Goal: Information Seeking & Learning: Learn about a topic

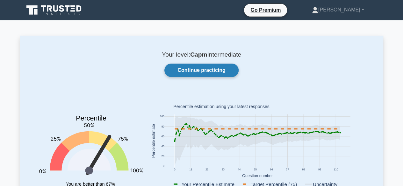
click at [222, 71] on link "Continue practicing" at bounding box center [201, 70] width 74 height 13
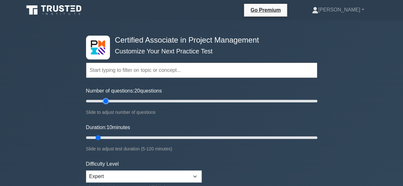
click at [107, 101] on input "Number of questions: 20 questions" at bounding box center [201, 101] width 231 height 8
click at [114, 101] on input "Number of questions: 25 questions" at bounding box center [201, 101] width 231 height 8
click at [121, 102] on input "Number of questions: 35 questions" at bounding box center [201, 101] width 231 height 8
click at [136, 101] on input "Number of questions: 45 questions" at bounding box center [201, 101] width 231 height 8
type input "50"
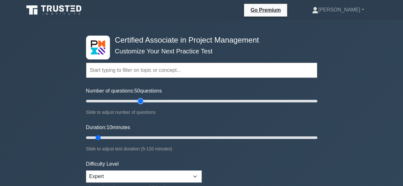
click at [141, 101] on input "Number of questions: 50 questions" at bounding box center [201, 101] width 231 height 8
click at [124, 137] on input "Duration: 25 minutes" at bounding box center [201, 138] width 231 height 8
click at [134, 136] on input "Duration: 30 minutes" at bounding box center [201, 138] width 231 height 8
click at [145, 136] on input "Duration: 35 minutes" at bounding box center [201, 138] width 231 height 8
click at [152, 136] on input "Duration: 35 minutes" at bounding box center [201, 138] width 231 height 8
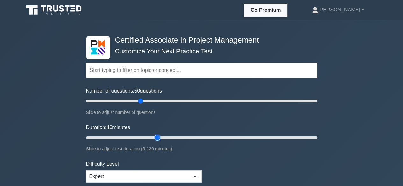
type input "40"
click at [153, 137] on input "Duration: 40 minutes" at bounding box center [201, 138] width 231 height 8
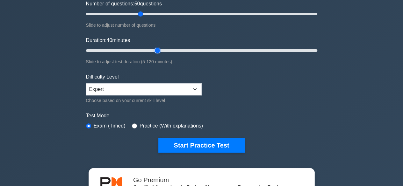
scroll to position [89, 0]
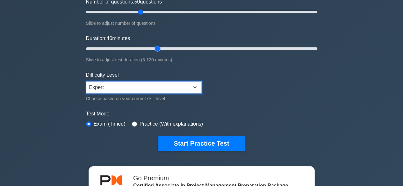
click at [185, 86] on select "Beginner Intermediate Expert" at bounding box center [144, 88] width 116 height 12
click at [86, 82] on select "Beginner Intermediate Expert" at bounding box center [144, 88] width 116 height 12
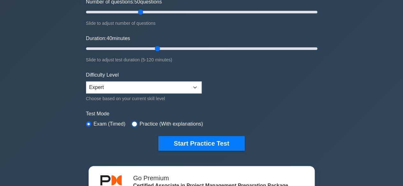
click at [133, 124] on input "radio" at bounding box center [134, 124] width 5 height 5
radio input "true"
click at [89, 124] on input "radio" at bounding box center [88, 124] width 5 height 5
radio input "true"
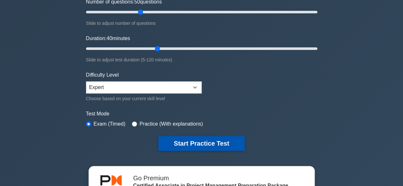
click at [214, 143] on button "Start Practice Test" at bounding box center [201, 143] width 86 height 15
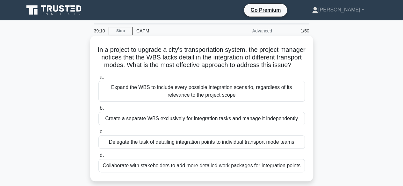
click at [204, 173] on div "Collaborate with stakeholders to add more detailed work packages for integratio…" at bounding box center [201, 165] width 206 height 13
click at [98, 158] on input "d. Collaborate with stakeholders to add more detailed work packages for integra…" at bounding box center [98, 156] width 0 height 4
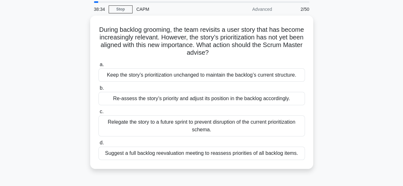
scroll to position [30, 0]
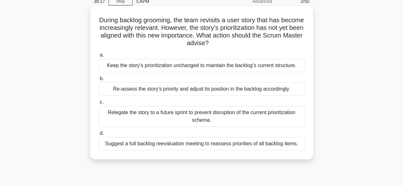
click at [229, 118] on div "Relegate the story to a future sprint to prevent disruption of the current prio…" at bounding box center [201, 116] width 206 height 21
click at [98, 104] on input "c. Relegate the story to a future sprint to prevent disruption of the current p…" at bounding box center [98, 102] width 0 height 4
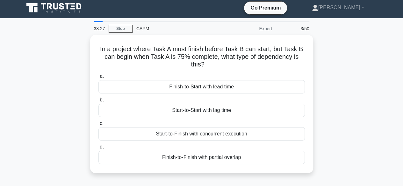
scroll to position [0, 0]
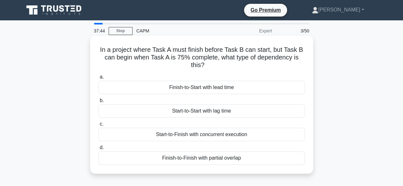
click at [207, 135] on div "Start-to-Finish with concurrent execution" at bounding box center [201, 134] width 206 height 13
click at [98, 126] on input "c. Start-to-Finish with concurrent execution" at bounding box center [98, 124] width 0 height 4
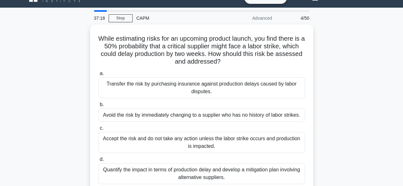
scroll to position [25, 0]
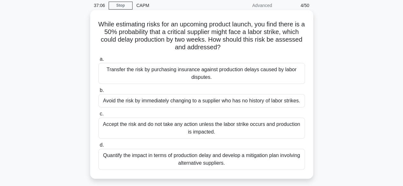
click at [245, 161] on div "Quantify the impact in terms of production delay and develop a mitigation plan …" at bounding box center [201, 159] width 206 height 21
click at [98, 147] on input "d. Quantify the impact in terms of production delay and develop a mitigation pl…" at bounding box center [98, 145] width 0 height 4
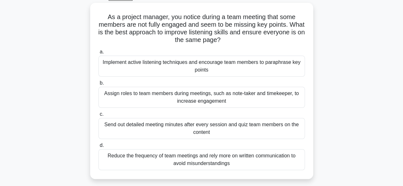
scroll to position [38, 0]
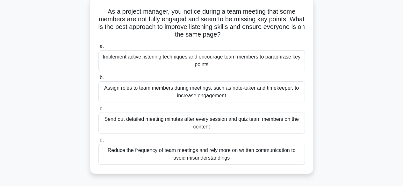
click at [201, 123] on div "Send out detailed meeting minutes after every session and quiz team members on …" at bounding box center [201, 123] width 206 height 21
click at [98, 111] on input "c. Send out detailed meeting minutes after every session and quiz team members …" at bounding box center [98, 109] width 0 height 4
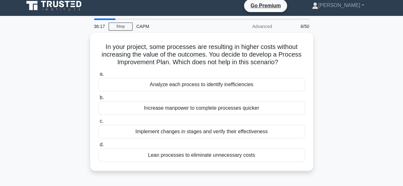
scroll to position [0, 0]
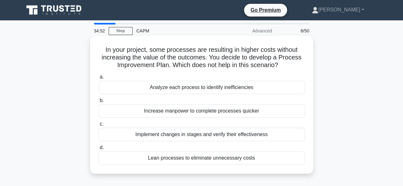
click at [223, 160] on div "Lean processes to eliminate unnecessary costs" at bounding box center [201, 158] width 206 height 13
click at [98, 150] on input "d. Lean processes to eliminate unnecessary costs" at bounding box center [98, 148] width 0 height 4
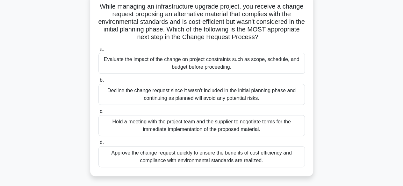
scroll to position [51, 0]
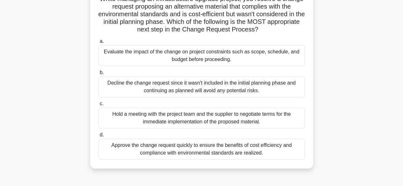
click at [242, 56] on div "Evaluate the impact of the change on project constraints such as scope, schedul…" at bounding box center [201, 55] width 206 height 21
click at [98, 44] on input "a. Evaluate the impact of the change on project constraints such as scope, sche…" at bounding box center [98, 41] width 0 height 4
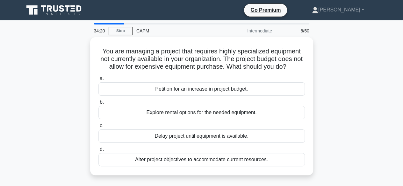
scroll to position [0, 0]
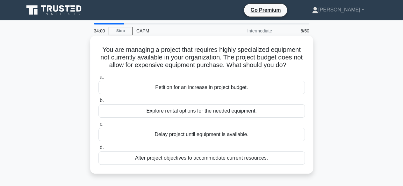
click at [231, 89] on div "Petition for an increase in project budget." at bounding box center [201, 87] width 206 height 13
click at [98, 79] on input "a. Petition for an increase in project budget." at bounding box center [98, 77] width 0 height 4
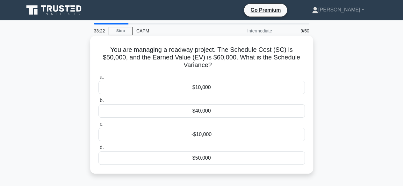
click at [209, 81] on div "$10,000" at bounding box center [201, 87] width 206 height 13
click at [98, 79] on input "a. $10,000" at bounding box center [98, 77] width 0 height 4
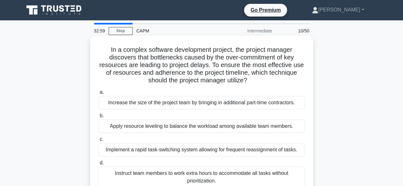
click at [270, 129] on div "Apply resource leveling to balance the workload among available team members." at bounding box center [201, 126] width 206 height 13
click at [98, 118] on input "b. Apply resource leveling to balance the workload among available team members." at bounding box center [98, 116] width 0 height 4
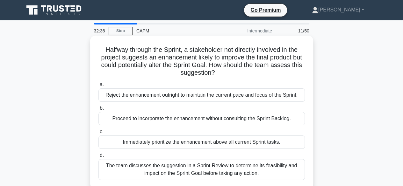
click at [238, 172] on div "The team discusses the suggestion in a Sprint Review to determine its feasibili…" at bounding box center [201, 169] width 206 height 21
click at [98, 158] on input "d. The team discusses the suggestion in a Sprint Review to determine its feasib…" at bounding box center [98, 156] width 0 height 4
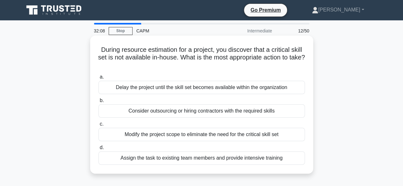
click at [217, 112] on div "Consider outsourcing or hiring contractors with the required skills" at bounding box center [201, 110] width 206 height 13
click at [98, 103] on input "b. Consider outsourcing or hiring contractors with the required skills" at bounding box center [98, 101] width 0 height 4
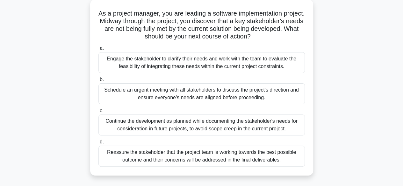
scroll to position [38, 0]
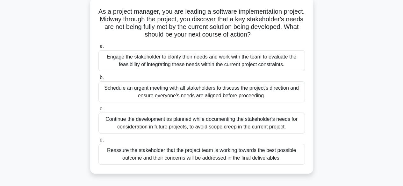
click at [261, 63] on div "Engage the stakeholder to clarify their needs and work with the team to evaluat…" at bounding box center [201, 60] width 206 height 21
click at [98, 49] on input "a. Engage the stakeholder to clarify their needs and work with the team to eval…" at bounding box center [98, 47] width 0 height 4
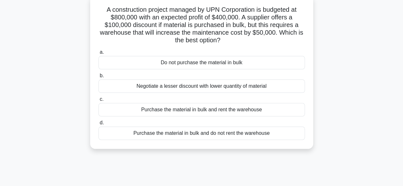
scroll to position [42, 0]
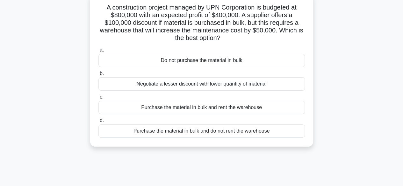
click at [255, 109] on div "Purchase the material in bulk and rent the warehouse" at bounding box center [201, 107] width 206 height 13
click at [98, 99] on input "c. Purchase the material in bulk and rent the warehouse" at bounding box center [98, 97] width 0 height 4
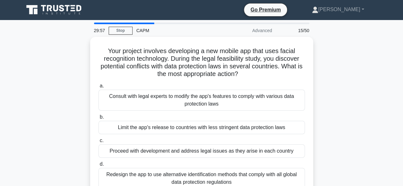
scroll to position [0, 0]
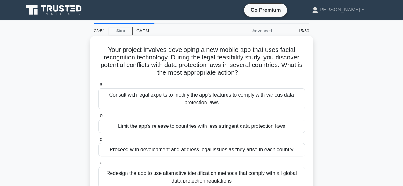
click at [232, 100] on div "Consult with legal experts to modify the app's features to comply with various …" at bounding box center [201, 99] width 206 height 21
click at [98, 87] on input "a. Consult with legal experts to modify the app's features to comply with vario…" at bounding box center [98, 85] width 0 height 4
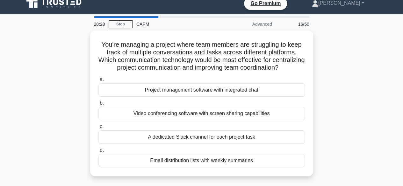
scroll to position [13, 0]
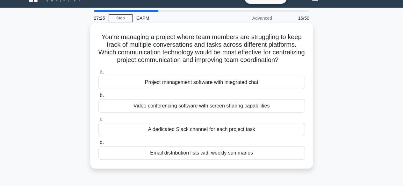
click at [198, 136] on div "A dedicated Slack channel for each project task" at bounding box center [201, 129] width 206 height 13
click at [98, 121] on input "c. A dedicated Slack channel for each project task" at bounding box center [98, 119] width 0 height 4
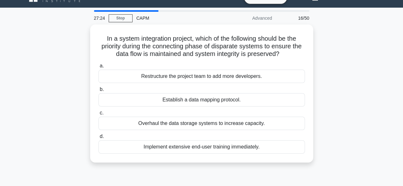
scroll to position [0, 0]
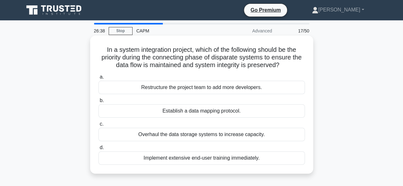
click at [211, 112] on div "Establish a data mapping protocol." at bounding box center [201, 110] width 206 height 13
click at [98, 103] on input "b. Establish a data mapping protocol." at bounding box center [98, 101] width 0 height 4
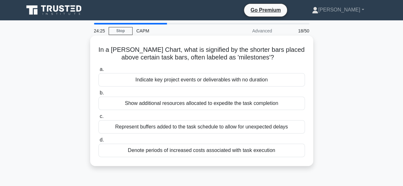
click at [189, 129] on div "Represent buffers added to the task schedule to allow for unexpected delays" at bounding box center [201, 126] width 206 height 13
click at [98, 119] on input "c. Represent buffers added to the task schedule to allow for unexpected delays" at bounding box center [98, 117] width 0 height 4
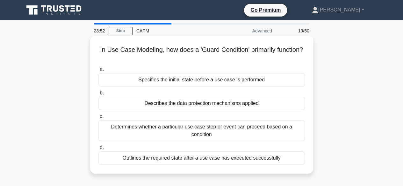
click at [194, 133] on div "Determines whether a particular use case step or event can proceed based on a c…" at bounding box center [201, 130] width 206 height 21
click at [98, 119] on input "c. Determines whether a particular use case step or event can proceed based on …" at bounding box center [98, 117] width 0 height 4
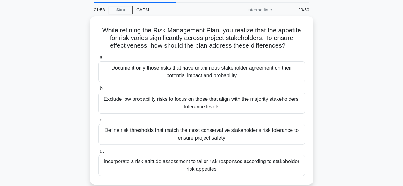
scroll to position [25, 0]
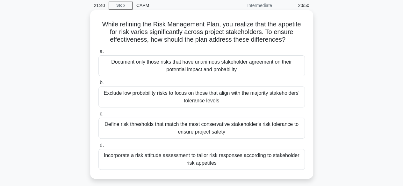
click at [176, 159] on div "Incorporate a risk attitude assessment to tailor risk responses according to st…" at bounding box center [201, 159] width 206 height 21
click at [98, 147] on input "d. Incorporate a risk attitude assessment to tailor risk responses according to…" at bounding box center [98, 145] width 0 height 4
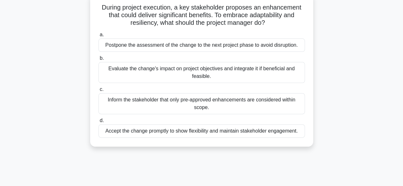
scroll to position [47, 0]
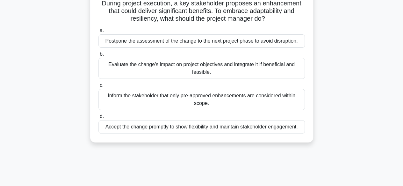
click at [247, 69] on div "Evaluate the change's impact on project objectives and integrate it if benefici…" at bounding box center [201, 68] width 206 height 21
click at [98, 56] on input "b. Evaluate the change's impact on project objectives and integrate it if benef…" at bounding box center [98, 54] width 0 height 4
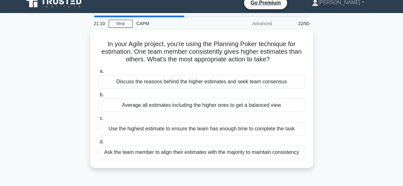
scroll to position [0, 0]
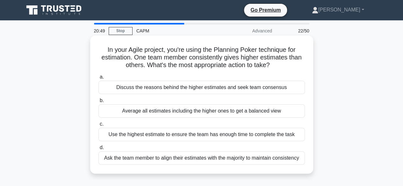
click at [209, 90] on div "Discuss the reasons behind the higher estimates and seek team consensus" at bounding box center [201, 87] width 206 height 13
click at [98, 79] on input "a. Discuss the reasons behind the higher estimates and seek team consensus" at bounding box center [98, 77] width 0 height 4
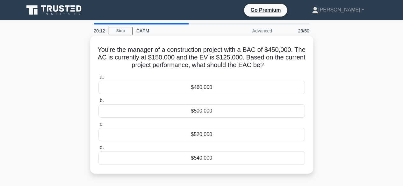
click at [206, 90] on div "$460,000" at bounding box center [201, 87] width 206 height 13
click at [98, 79] on input "a. $460,000" at bounding box center [98, 77] width 0 height 4
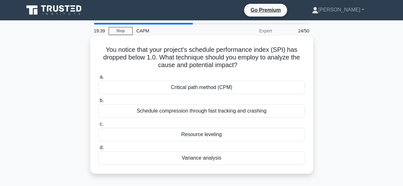
click at [200, 160] on div "Variance analysis" at bounding box center [201, 158] width 206 height 13
click at [98, 150] on input "d. Variance analysis" at bounding box center [98, 148] width 0 height 4
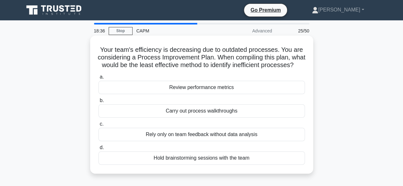
click at [198, 141] on div "Rely only on team feedback without data analysis" at bounding box center [201, 134] width 206 height 13
click at [98, 126] on input "c. Rely only on team feedback without data analysis" at bounding box center [98, 124] width 0 height 4
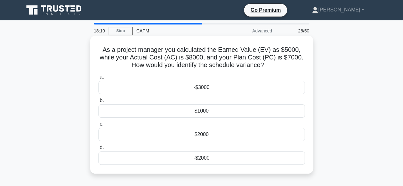
click at [208, 159] on div "-$2000" at bounding box center [201, 158] width 206 height 13
click at [98, 150] on input "d. -$2000" at bounding box center [98, 148] width 0 height 4
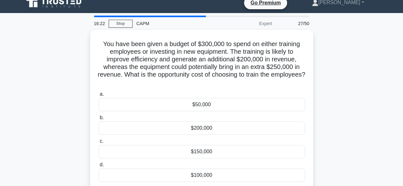
scroll to position [13, 0]
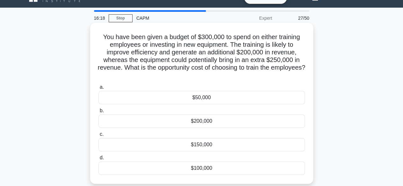
click at [203, 170] on div "$100,000" at bounding box center [201, 168] width 206 height 13
click at [98, 160] on input "d. $100,000" at bounding box center [98, 158] width 0 height 4
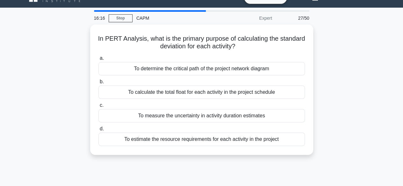
scroll to position [0, 0]
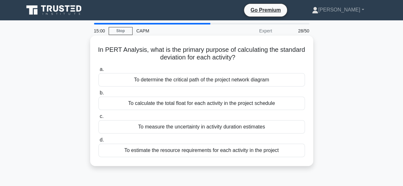
click at [197, 104] on div "To calculate the total float for each activity in the project schedule" at bounding box center [201, 103] width 206 height 13
click at [98, 95] on input "b. To calculate the total float for each activity in the project schedule" at bounding box center [98, 93] width 0 height 4
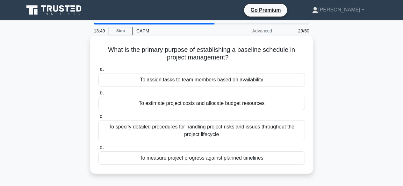
click at [192, 157] on div "To measure project progress against planned timelines" at bounding box center [201, 158] width 206 height 13
click at [98, 150] on input "d. To measure project progress against planned timelines" at bounding box center [98, 148] width 0 height 4
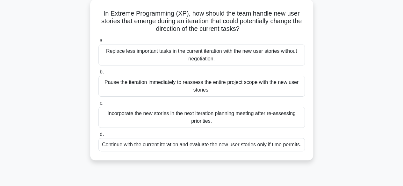
scroll to position [38, 0]
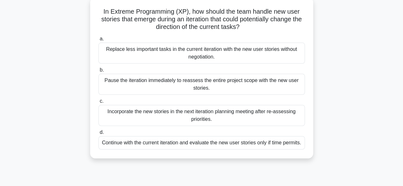
click at [186, 114] on div "Incorporate the new stories in the next iteration planning meeting after re-ass…" at bounding box center [201, 115] width 206 height 21
click at [98, 104] on input "c. Incorporate the new stories in the next iteration planning meeting after re-…" at bounding box center [98, 101] width 0 height 4
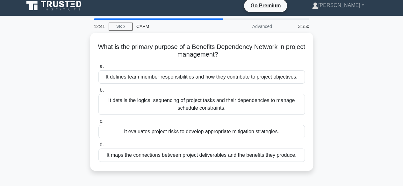
scroll to position [0, 0]
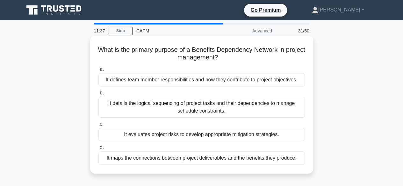
click at [177, 107] on div "It details the logical sequencing of project tasks and their dependencies to ma…" at bounding box center [201, 107] width 206 height 21
click at [98, 95] on input "b. It details the logical sequencing of project tasks and their dependencies to…" at bounding box center [98, 93] width 0 height 4
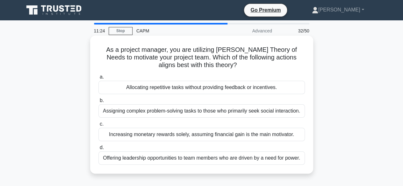
click at [221, 139] on div "Increasing monetary rewards solely, assuming financial gain is the main motivat…" at bounding box center [201, 134] width 206 height 13
click at [98, 126] on input "c. Increasing monetary rewards solely, assuming financial gain is the main moti…" at bounding box center [98, 124] width 0 height 4
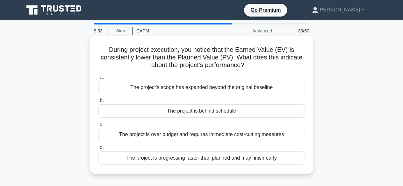
click at [214, 89] on div "The project's scope has expanded beyond the original baseline" at bounding box center [201, 87] width 206 height 13
click at [98, 79] on input "a. The project's scope has expanded beyond the original baseline" at bounding box center [98, 77] width 0 height 4
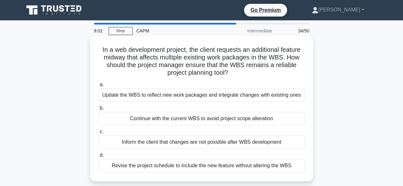
click at [209, 97] on div "Update the WBS to reflect new work packages and integrate changes with existing…" at bounding box center [201, 95] width 206 height 13
click at [98, 87] on input "a. Update the WBS to reflect new work packages and integrate changes with exist…" at bounding box center [98, 85] width 0 height 4
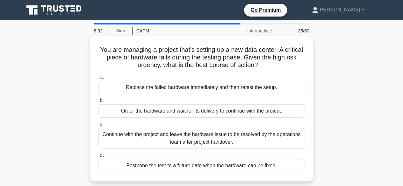
click at [213, 91] on div "Replace the failed hardware immediately and then retest the setup." at bounding box center [201, 87] width 206 height 13
click at [98, 79] on input "a. Replace the failed hardware immediately and then retest the setup." at bounding box center [98, 77] width 0 height 4
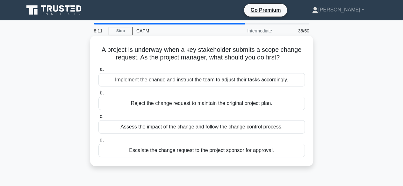
click at [211, 131] on div "Assess the impact of the change and follow the change control process." at bounding box center [201, 126] width 206 height 13
click at [98, 119] on input "c. Assess the impact of the change and follow the change control process." at bounding box center [98, 117] width 0 height 4
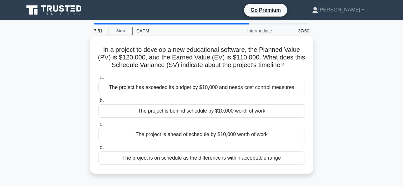
click at [234, 114] on div "The project is behind schedule by $10,000 worth of work" at bounding box center [201, 110] width 206 height 13
click at [98, 103] on input "b. The project is behind schedule by $10,000 worth of work" at bounding box center [98, 101] width 0 height 4
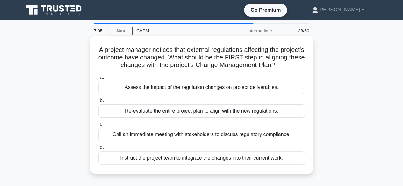
click at [224, 94] on div "Assess the impact of the regulation changes on project deliverables." at bounding box center [201, 87] width 206 height 13
click at [98, 79] on input "a. Assess the impact of the regulation changes on project deliverables." at bounding box center [98, 77] width 0 height 4
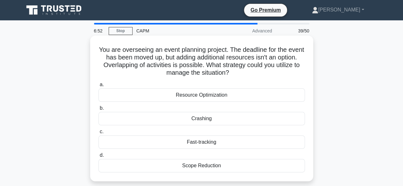
click at [209, 144] on div "Fast-tracking" at bounding box center [201, 142] width 206 height 13
click at [98, 134] on input "c. Fast-tracking" at bounding box center [98, 132] width 0 height 4
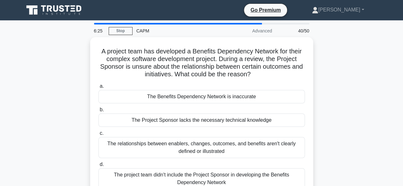
click at [209, 144] on div "The relationships between enablers, changes, outcomes, and benefits aren't clea…" at bounding box center [201, 147] width 206 height 21
click at [98, 136] on input "c. The relationships between enablers, changes, outcomes, and benefits aren't c…" at bounding box center [98, 134] width 0 height 4
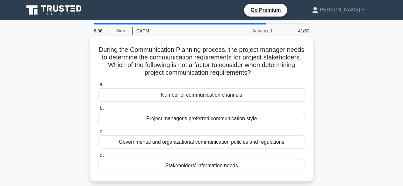
click at [198, 146] on div "Governmental and organizational communication policies and regulations" at bounding box center [201, 142] width 206 height 13
click at [98, 134] on input "c. Governmental and organizational communication policies and regulations" at bounding box center [98, 132] width 0 height 4
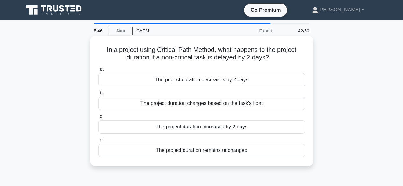
click at [199, 152] on div "The project duration remains unchanged" at bounding box center [201, 150] width 206 height 13
click at [98, 142] on input "d. The project duration remains unchanged" at bounding box center [98, 140] width 0 height 4
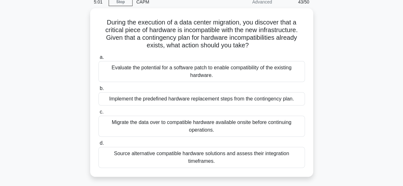
scroll to position [30, 0]
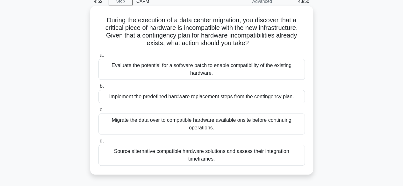
click at [189, 158] on div "Source alternative compatible hardware solutions and assess their integration t…" at bounding box center [201, 155] width 206 height 21
click at [98, 143] on input "d. Source alternative compatible hardware solutions and assess their integratio…" at bounding box center [98, 141] width 0 height 4
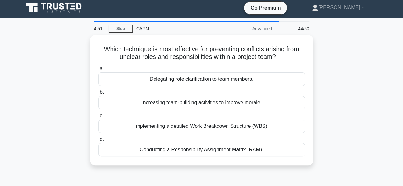
scroll to position [0, 0]
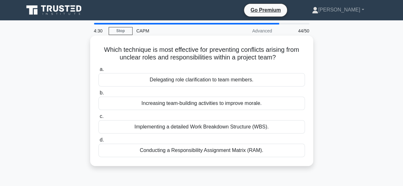
click at [217, 153] on div "Conducting a Responsibility Assignment Matrix (RAM)." at bounding box center [201, 150] width 206 height 13
click at [98, 142] on input "d. Conducting a Responsibility Assignment Matrix (RAM)." at bounding box center [98, 140] width 0 height 4
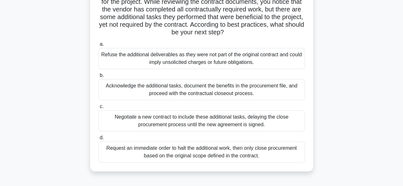
scroll to position [64, 0]
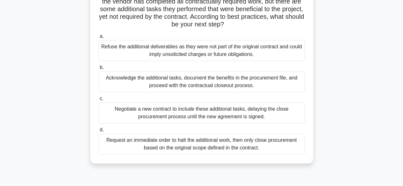
click at [221, 84] on div "Acknowledge the additional tasks, document the benefits in the procurement file…" at bounding box center [201, 81] width 206 height 21
click at [98, 70] on input "b. Acknowledge the additional tasks, document the benefits in the procurement f…" at bounding box center [98, 68] width 0 height 4
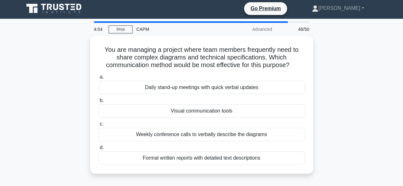
scroll to position [0, 0]
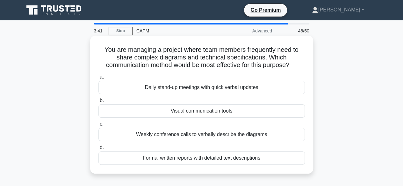
click at [215, 113] on div "Visual communication tools" at bounding box center [201, 110] width 206 height 13
click at [98, 103] on input "b. Visual communication tools" at bounding box center [98, 101] width 0 height 4
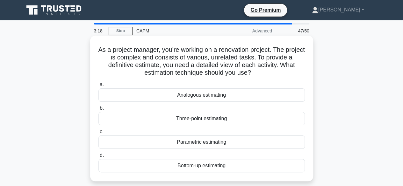
click at [219, 166] on div "Bottom-up estimating" at bounding box center [201, 165] width 206 height 13
click at [98, 158] on input "d. Bottom-up estimating" at bounding box center [98, 156] width 0 height 4
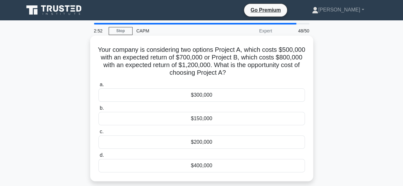
click at [201, 98] on div "$300,000" at bounding box center [201, 95] width 206 height 13
click at [98, 87] on input "a. $300,000" at bounding box center [98, 85] width 0 height 4
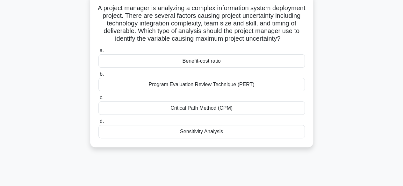
scroll to position [51, 0]
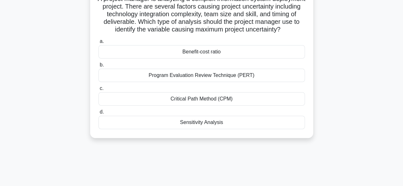
click at [240, 82] on div "Program Evaluation Review Technique (PERT)" at bounding box center [201, 75] width 206 height 13
click at [98, 67] on input "b. Program Evaluation Review Technique (PERT)" at bounding box center [98, 65] width 0 height 4
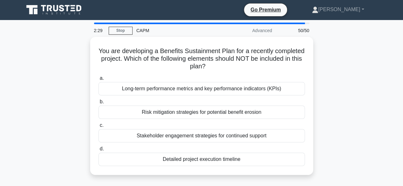
scroll to position [0, 0]
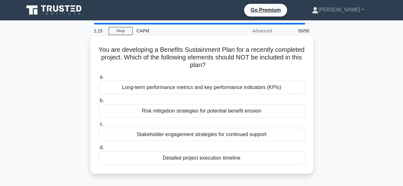
click at [210, 112] on div "Risk mitigation strategies for potential benefit erosion" at bounding box center [201, 110] width 206 height 13
click at [98, 103] on input "b. Risk mitigation strategies for potential benefit erosion" at bounding box center [98, 101] width 0 height 4
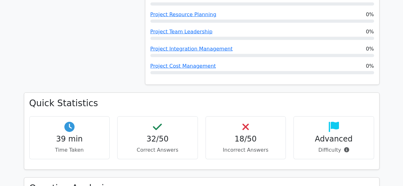
scroll to position [704, 0]
